Goal: Information Seeking & Learning: Learn about a topic

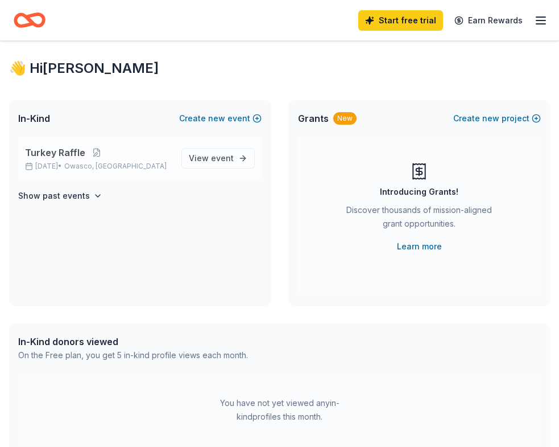
click at [101, 166] on span "Owasco, [GEOGRAPHIC_DATA]" at bounding box center [115, 166] width 102 height 9
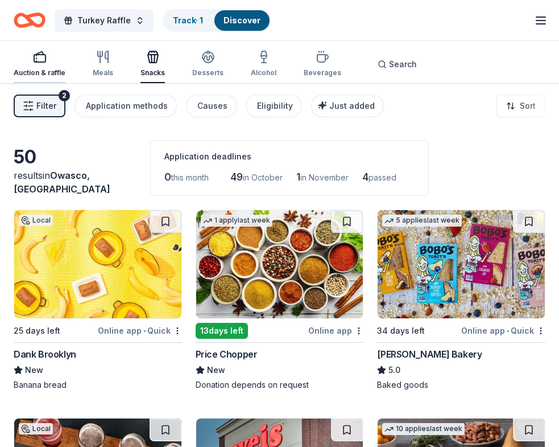
click at [35, 69] on div "Auction & raffle" at bounding box center [40, 72] width 52 height 9
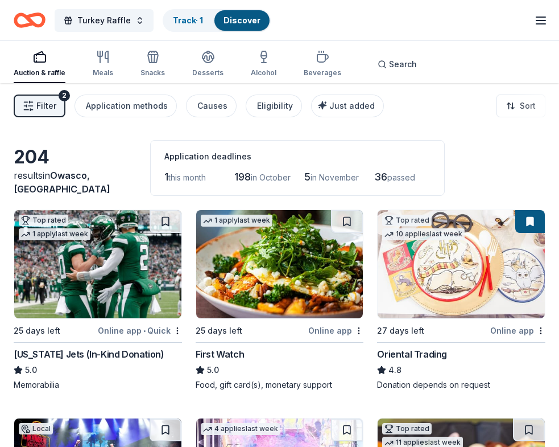
click at [224, 353] on div "First Watch" at bounding box center [220, 354] width 49 height 14
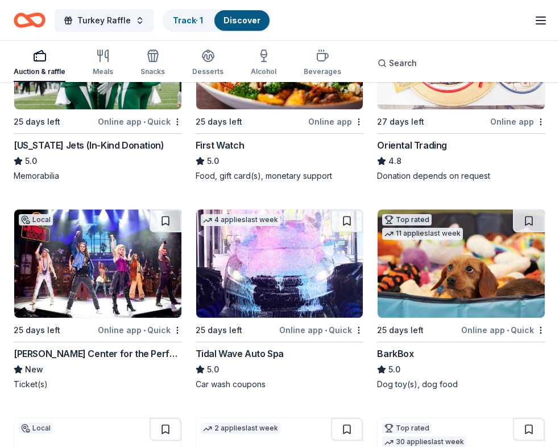
scroll to position [228, 0]
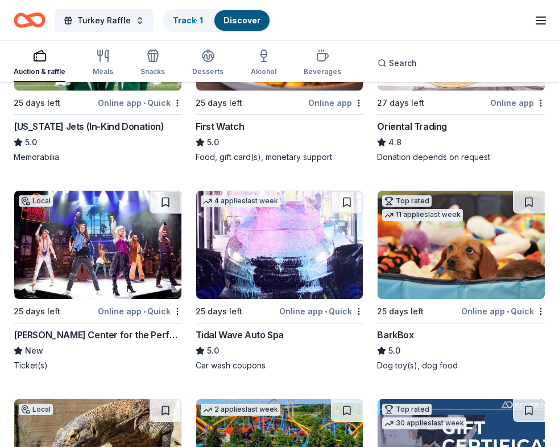
drag, startPoint x: 11, startPoint y: 333, endPoint x: 342, endPoint y: 129, distance: 388.7
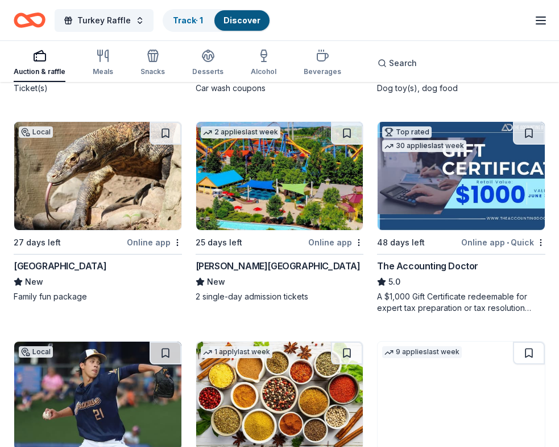
scroll to position [512, 0]
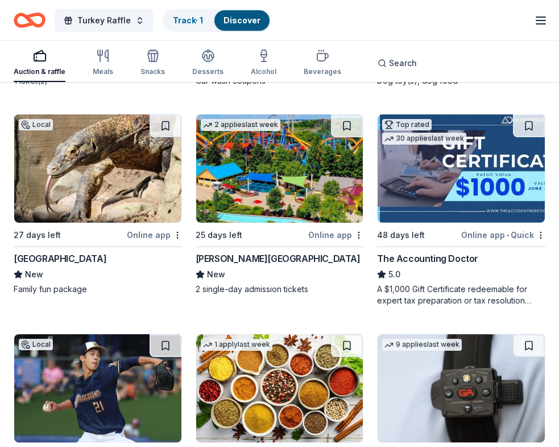
drag, startPoint x: 185, startPoint y: 260, endPoint x: 246, endPoint y: 264, distance: 61.0
click at [245, 264] on div "Top rated 1 apply last week 25 days left Online app • Quick [US_STATE] Jets (In…" at bounding box center [280, 435] width 532 height 1476
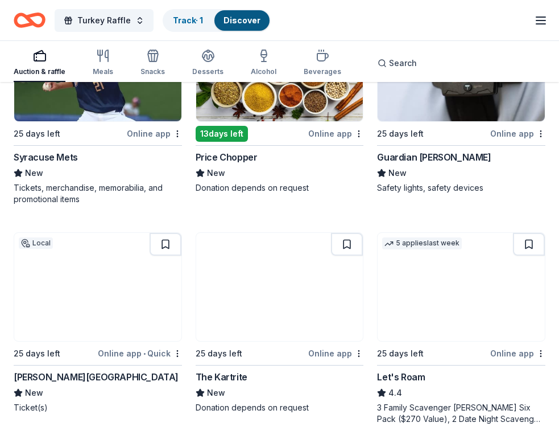
scroll to position [853, 0]
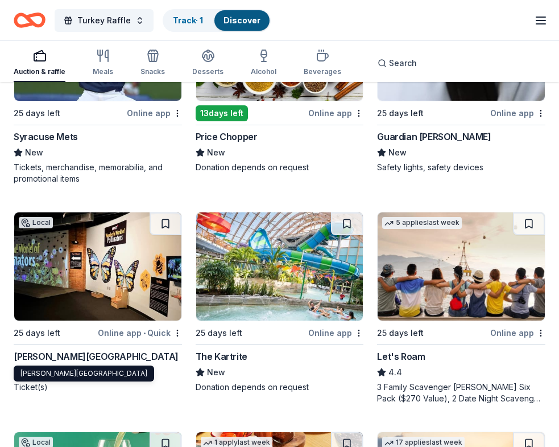
drag, startPoint x: 10, startPoint y: 353, endPoint x: 67, endPoint y: 351, distance: 56.4
click at [67, 351] on div "204 results in [GEOGRAPHIC_DATA], [GEOGRAPHIC_DATA] Application deadlines 1 thi…" at bounding box center [279, 273] width 559 height 2086
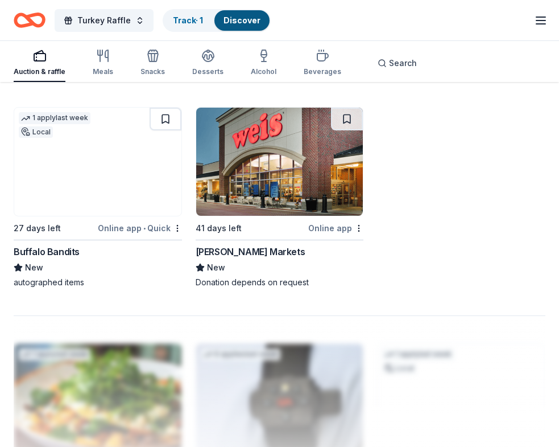
scroll to position [1308, 0]
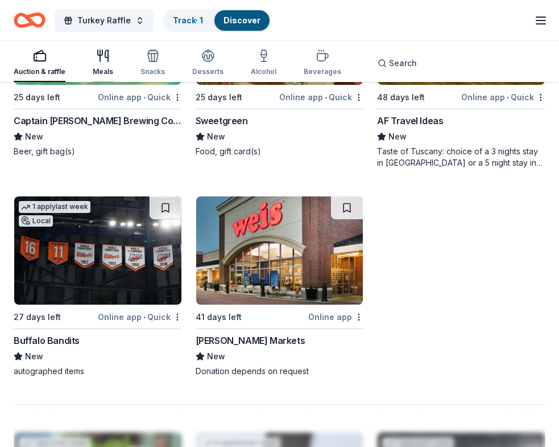
click at [104, 61] on icon "button" at bounding box center [103, 56] width 14 height 14
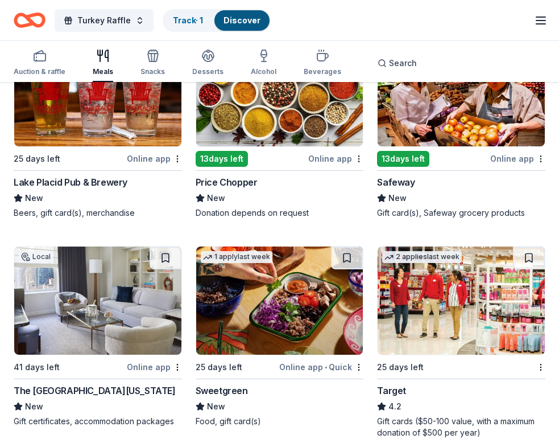
scroll to position [398, 0]
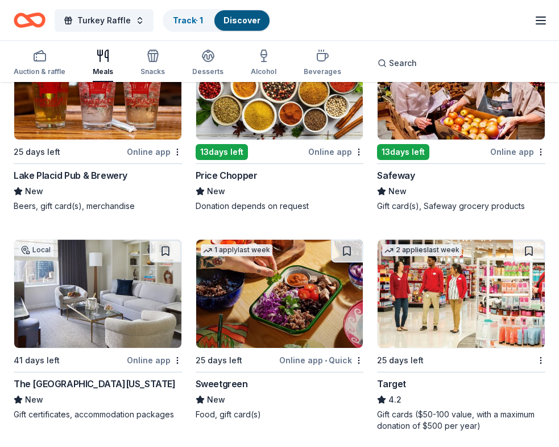
drag, startPoint x: 370, startPoint y: 381, endPoint x: 449, endPoint y: 384, distance: 78.6
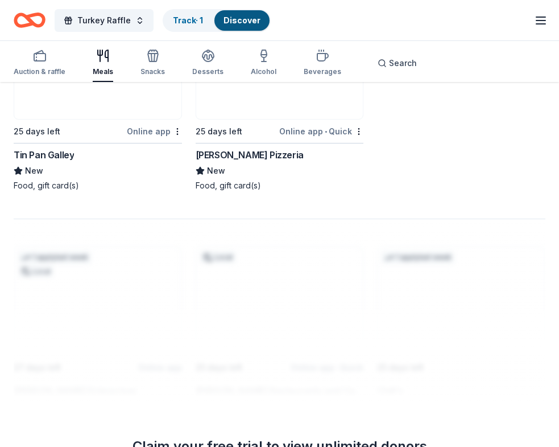
scroll to position [1422, 0]
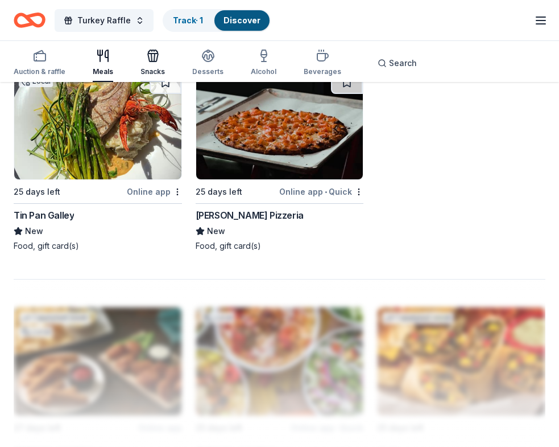
click at [148, 59] on icon "button" at bounding box center [153, 57] width 10 height 8
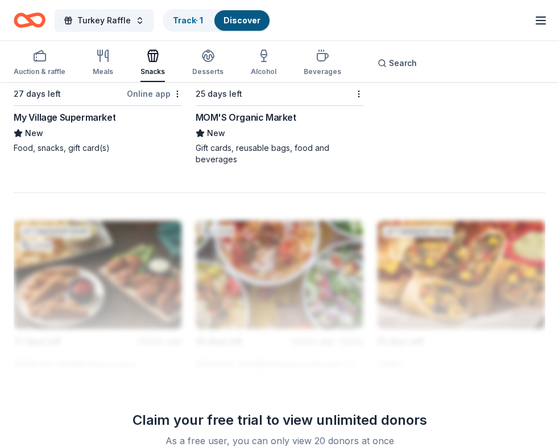
scroll to position [1536, 0]
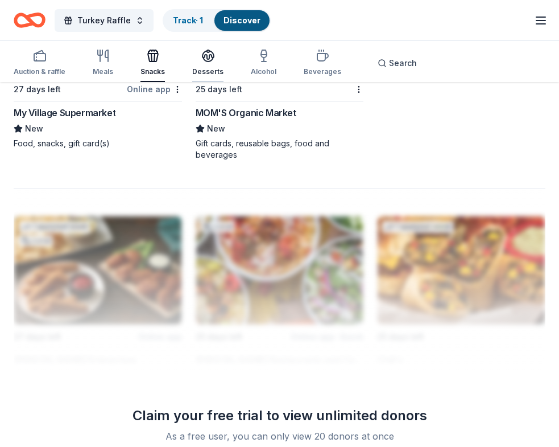
click at [208, 66] on div "Desserts" at bounding box center [207, 62] width 31 height 27
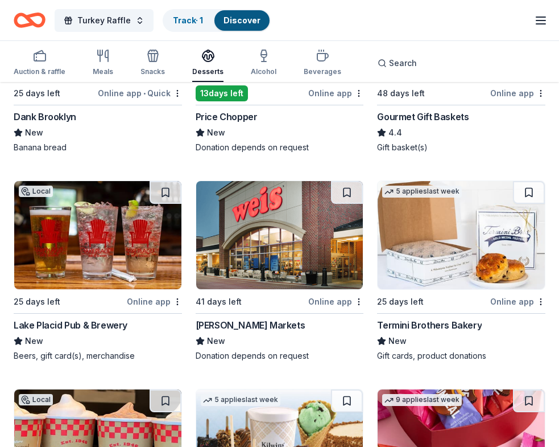
scroll to position [284, 0]
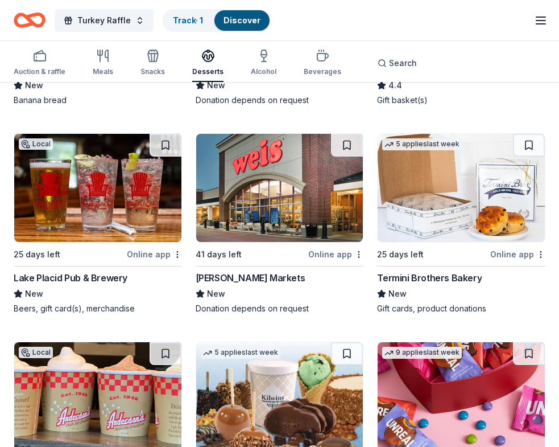
click at [404, 279] on div "Termini Brothers Bakery" at bounding box center [429, 278] width 105 height 14
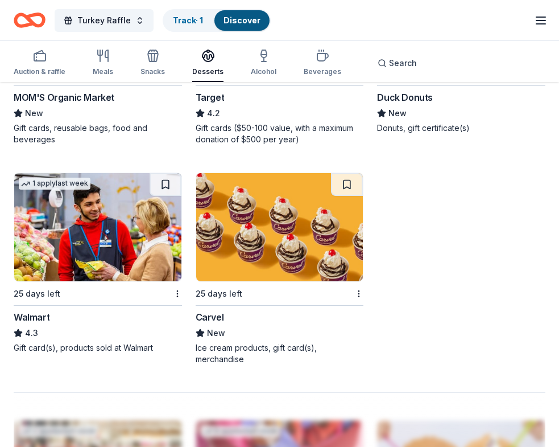
scroll to position [1308, 0]
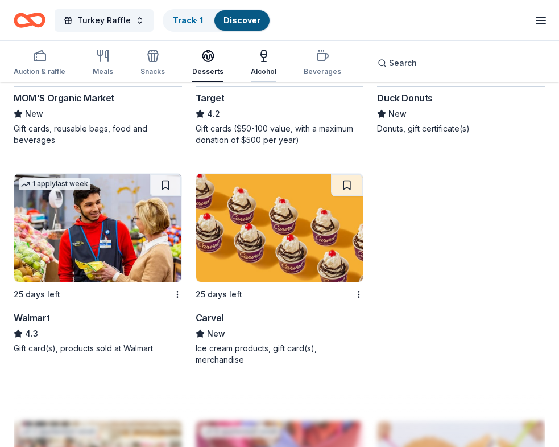
click at [261, 69] on div "Alcohol" at bounding box center [264, 71] width 26 height 9
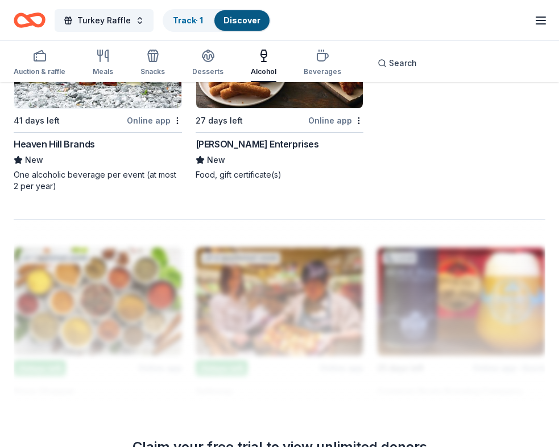
scroll to position [1308, 0]
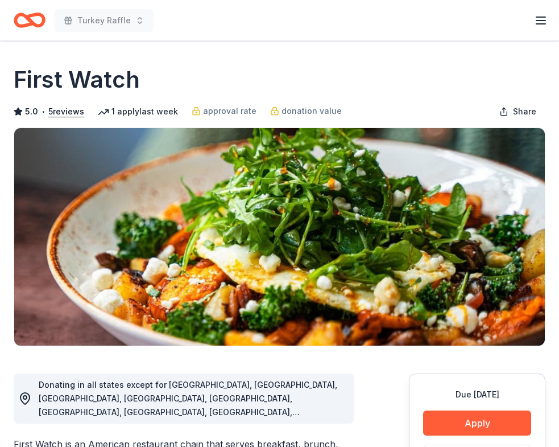
drag, startPoint x: 14, startPoint y: 78, endPoint x: 109, endPoint y: 73, distance: 94.5
click at [108, 74] on h1 "First Watch" at bounding box center [77, 80] width 126 height 32
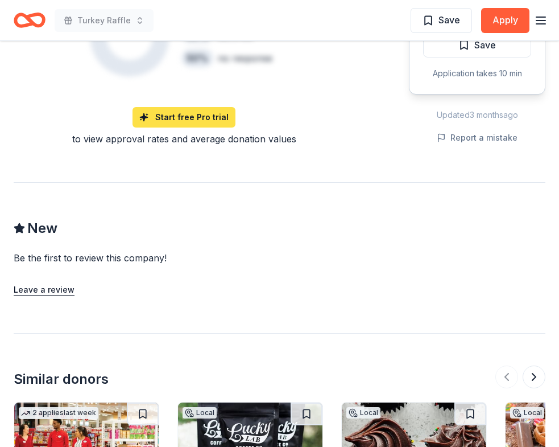
scroll to position [812, 0]
